Goal: Information Seeking & Learning: Learn about a topic

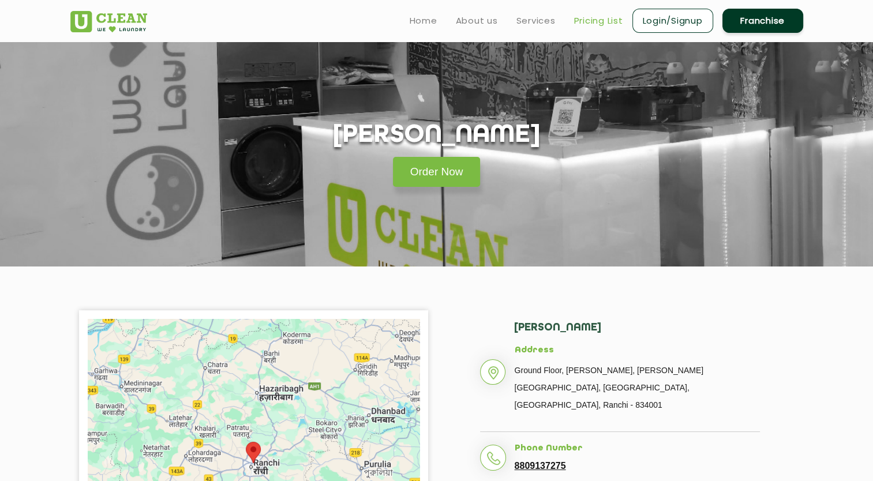
click at [600, 23] on link "Pricing List" at bounding box center [598, 21] width 49 height 14
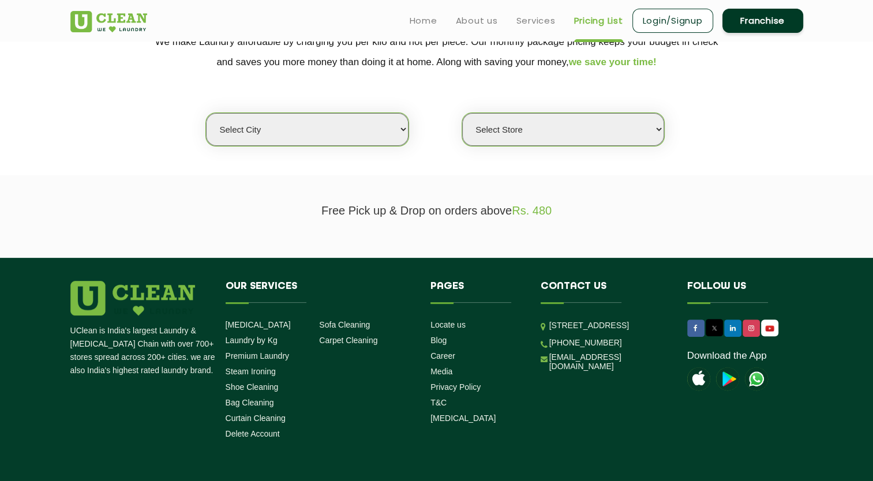
scroll to position [269, 0]
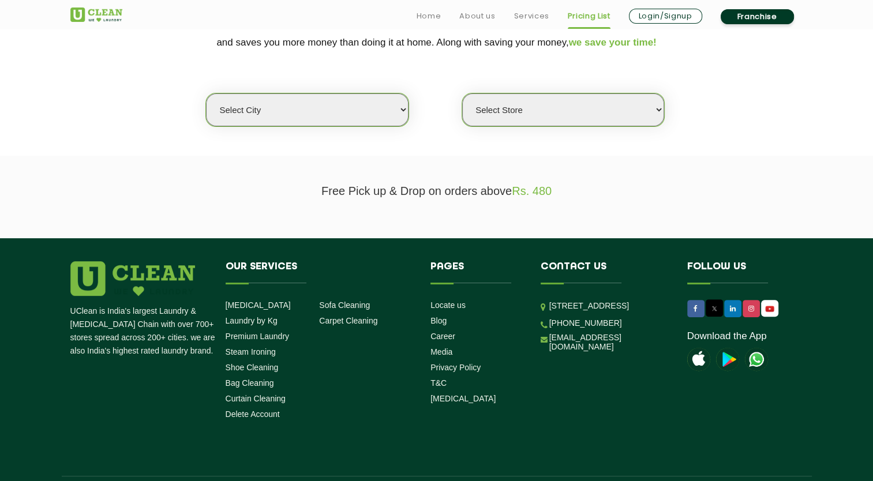
click at [300, 121] on select "Select city [GEOGRAPHIC_DATA] [GEOGRAPHIC_DATA] [GEOGRAPHIC_DATA] [GEOGRAPHIC_D…" at bounding box center [307, 109] width 202 height 33
select select "19"
click at [206, 93] on select "Select city [GEOGRAPHIC_DATA] [GEOGRAPHIC_DATA] [GEOGRAPHIC_DATA] [GEOGRAPHIC_D…" at bounding box center [307, 109] width 202 height 33
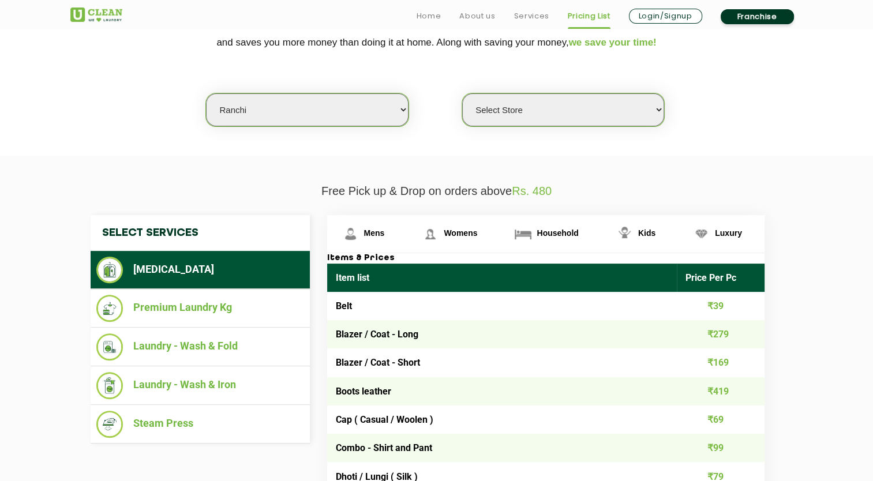
click at [531, 113] on select "Select Store UClean Dangra Toli [PERSON_NAME][GEOGRAPHIC_DATA]" at bounding box center [563, 109] width 202 height 33
select select "45"
click at [462, 93] on select "Select Store UClean Dangra Toli [PERSON_NAME][GEOGRAPHIC_DATA]" at bounding box center [563, 109] width 202 height 33
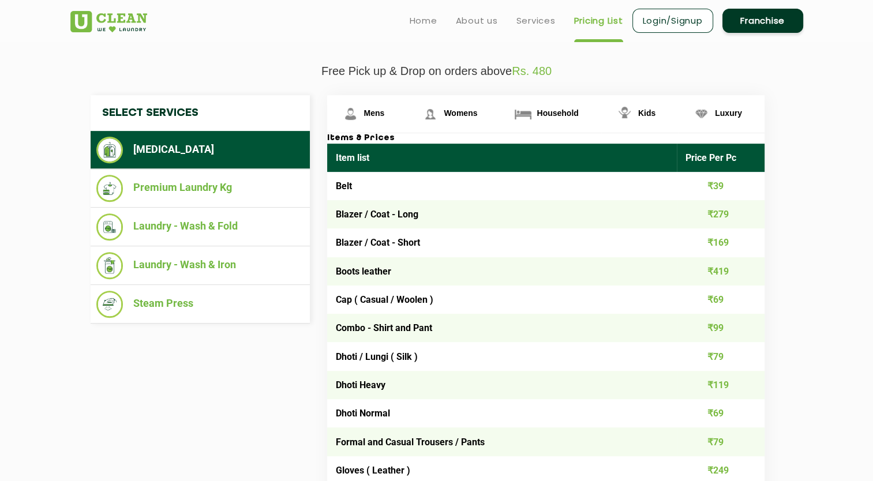
scroll to position [388, 0]
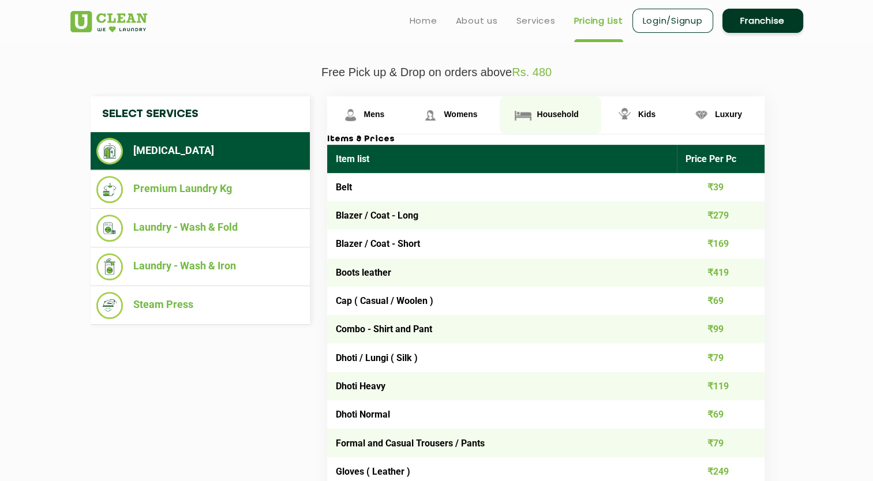
click at [537, 115] on span "Household" at bounding box center [558, 114] width 42 height 9
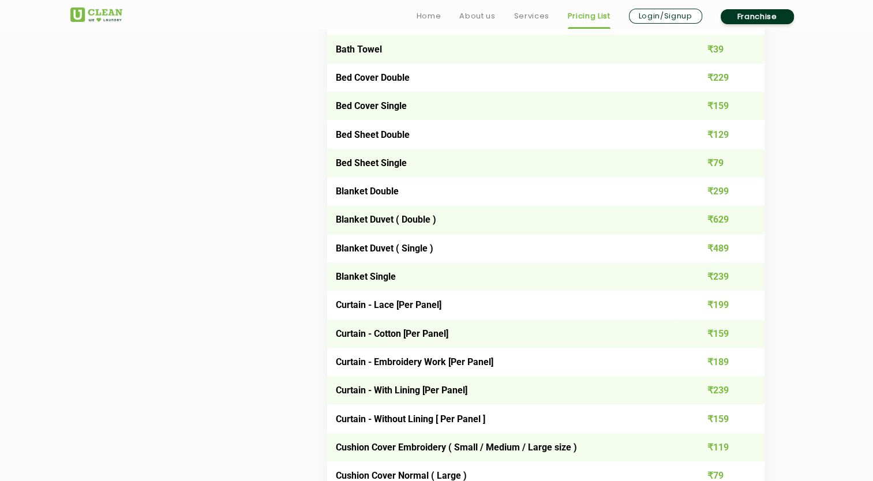
scroll to position [791, 0]
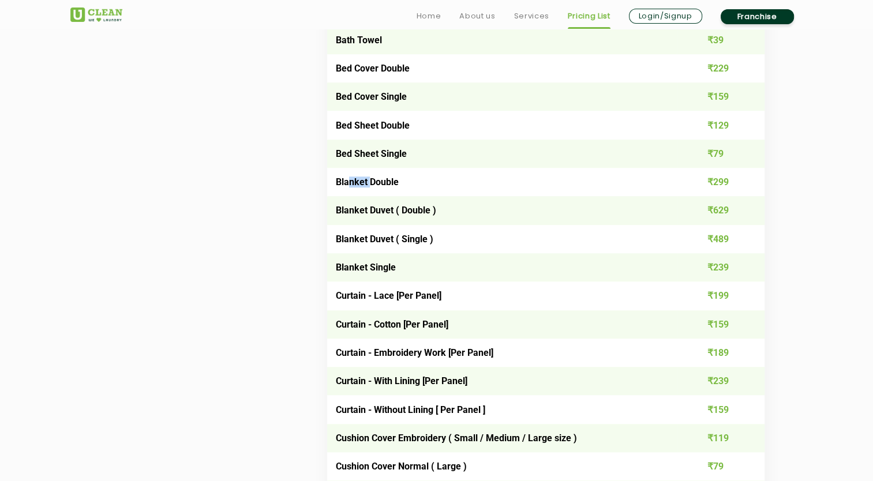
drag, startPoint x: 349, startPoint y: 180, endPoint x: 369, endPoint y: 184, distance: 20.0
click at [369, 184] on td "Blanket Double" at bounding box center [502, 182] width 350 height 28
drag, startPoint x: 369, startPoint y: 184, endPoint x: 381, endPoint y: 190, distance: 13.7
click at [381, 190] on td "Blanket Double" at bounding box center [502, 182] width 350 height 28
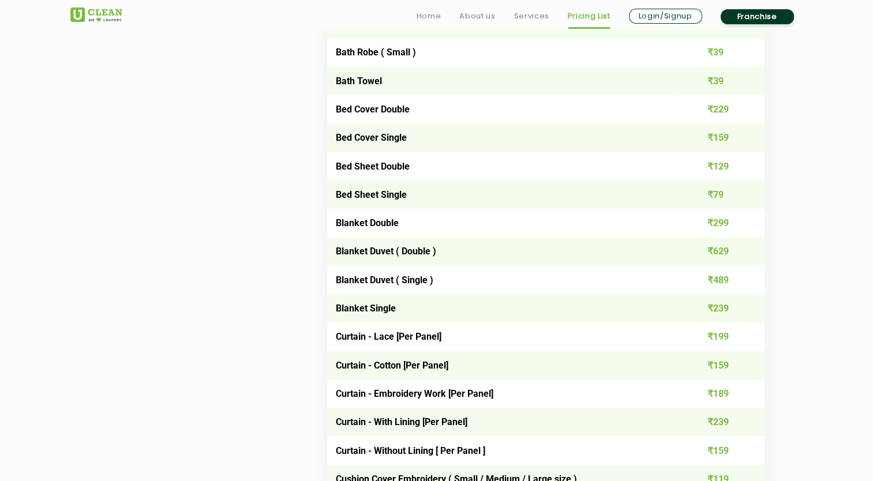
scroll to position [752, 0]
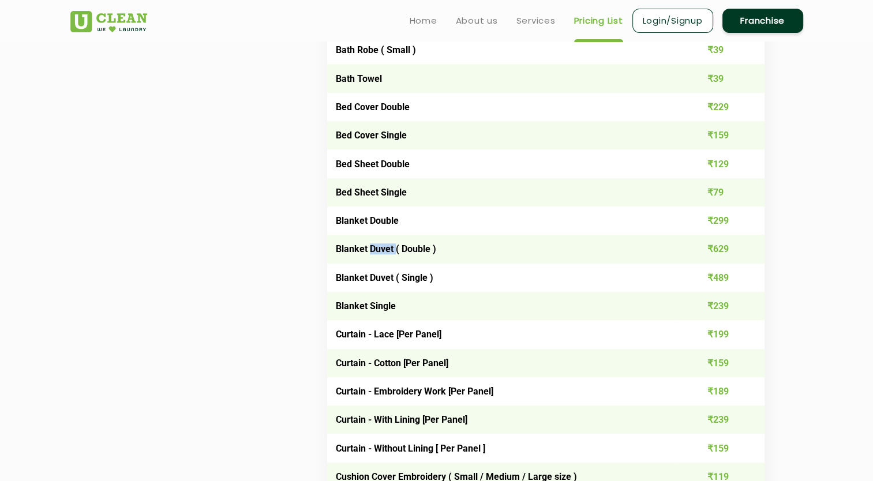
drag, startPoint x: 370, startPoint y: 250, endPoint x: 396, endPoint y: 250, distance: 25.4
click at [396, 250] on td "Blanket Duvet ( Double )" at bounding box center [502, 249] width 350 height 28
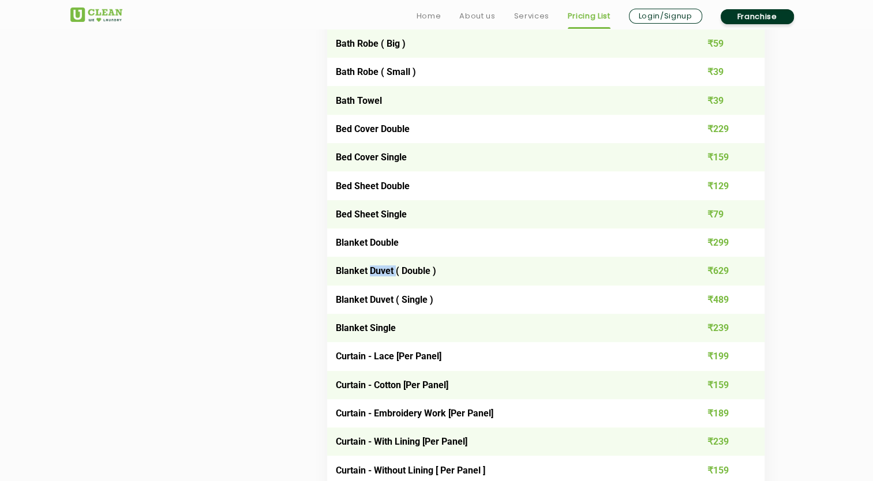
scroll to position [736, 0]
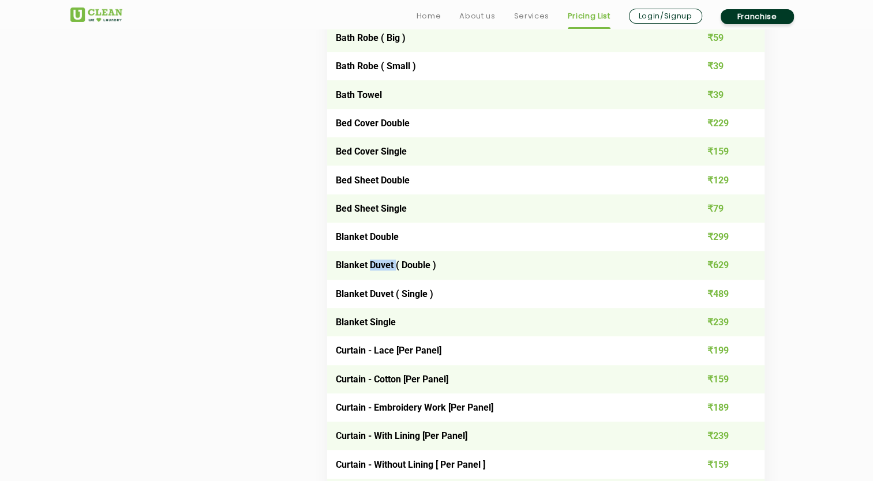
copy td "Duvet"
